Goal: Task Accomplishment & Management: Manage account settings

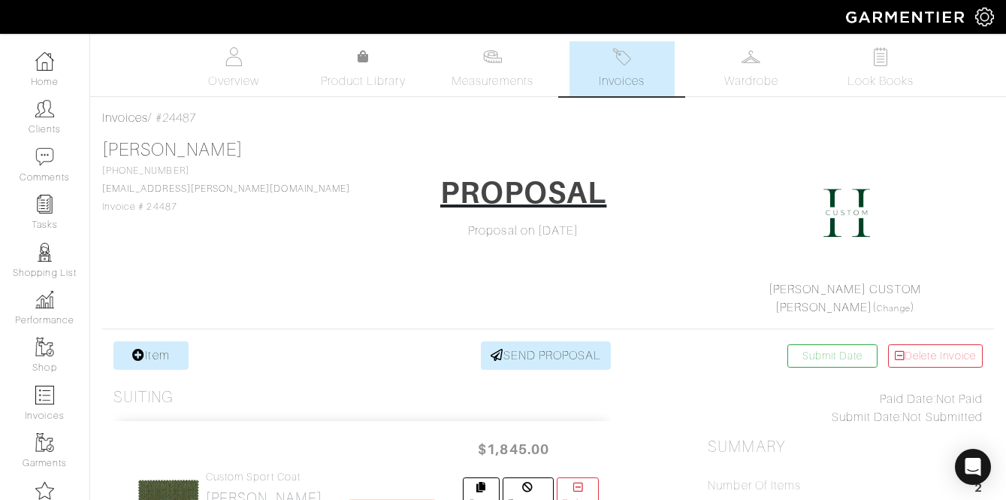
scroll to position [535, 0]
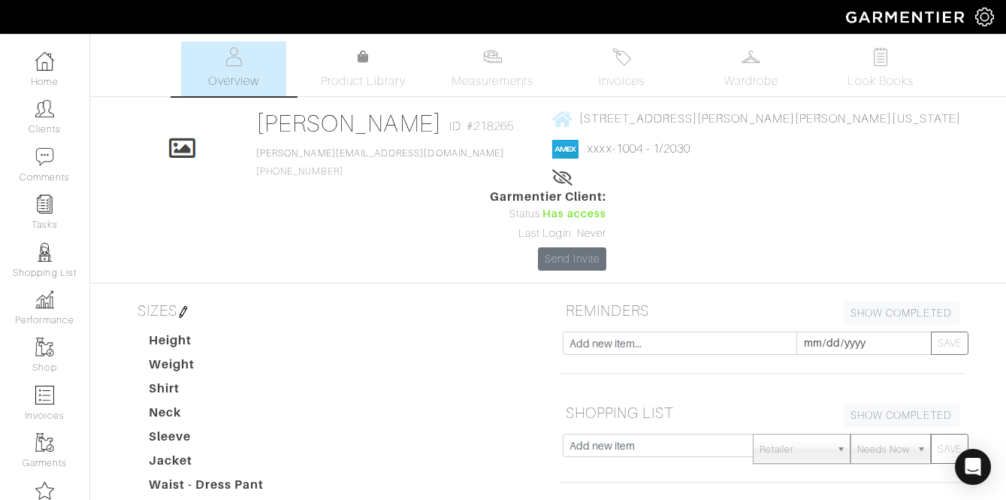
scroll to position [279, 0]
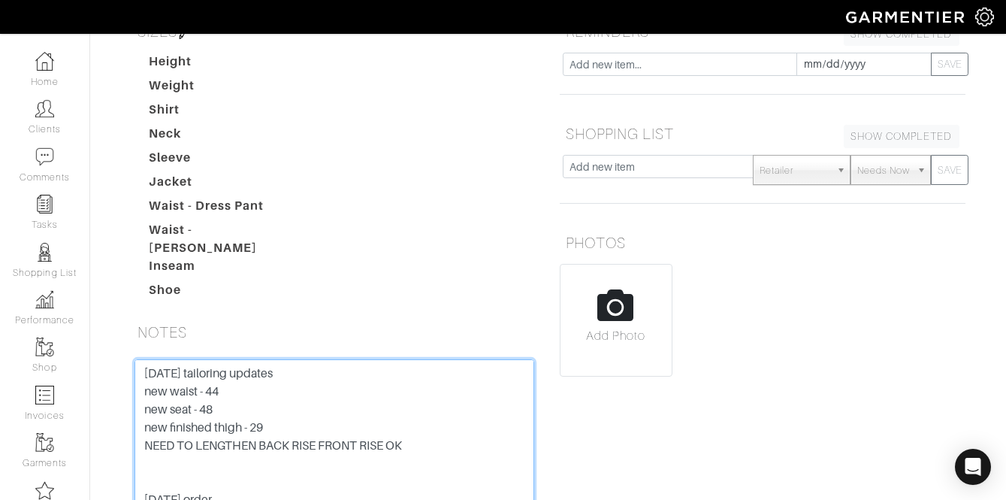
click at [143, 359] on textarea "Sept 2025 tailoring updates new waist - 44 new seat - 48 new finished thigh - 2…" at bounding box center [334, 454] width 400 height 191
click at [222, 359] on textarea "Sept 2025 tailoring updates new waist - 44 new seat - 48 new finished thigh - 2…" at bounding box center [334, 454] width 400 height 191
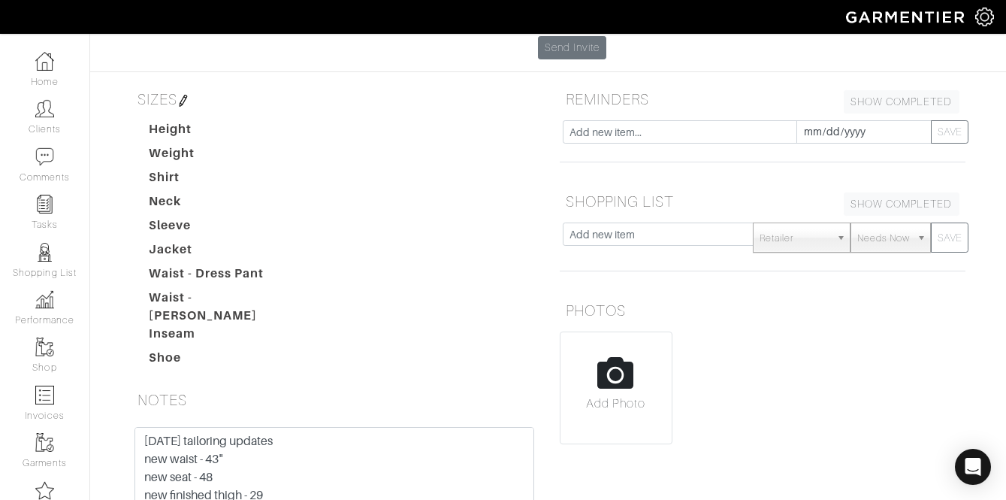
scroll to position [216, 0]
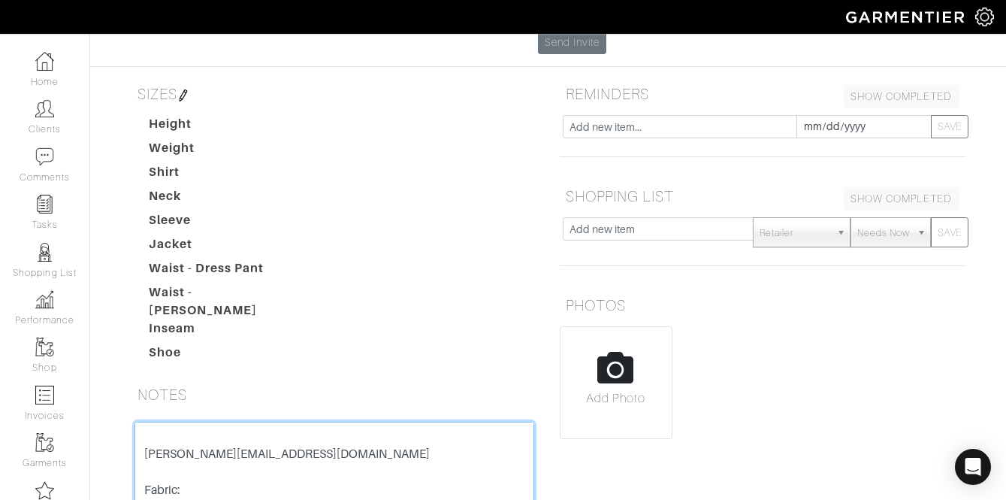
scroll to position [364, 0]
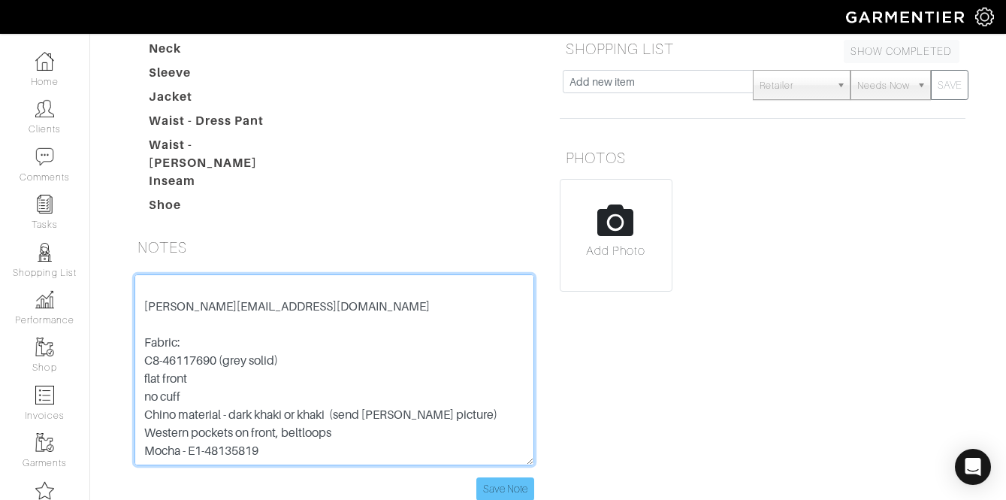
type textarea "Sept 2025 tailoring updates new waist - 43" new seat - 47.5" new finished thigh…"
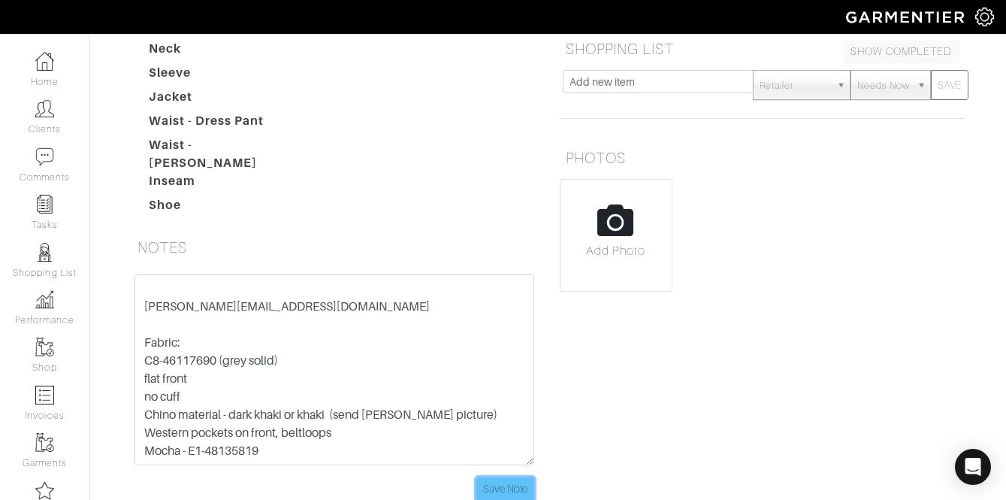
click at [500, 477] on input "Save Note" at bounding box center [505, 488] width 58 height 23
